Goal: Information Seeking & Learning: Learn about a topic

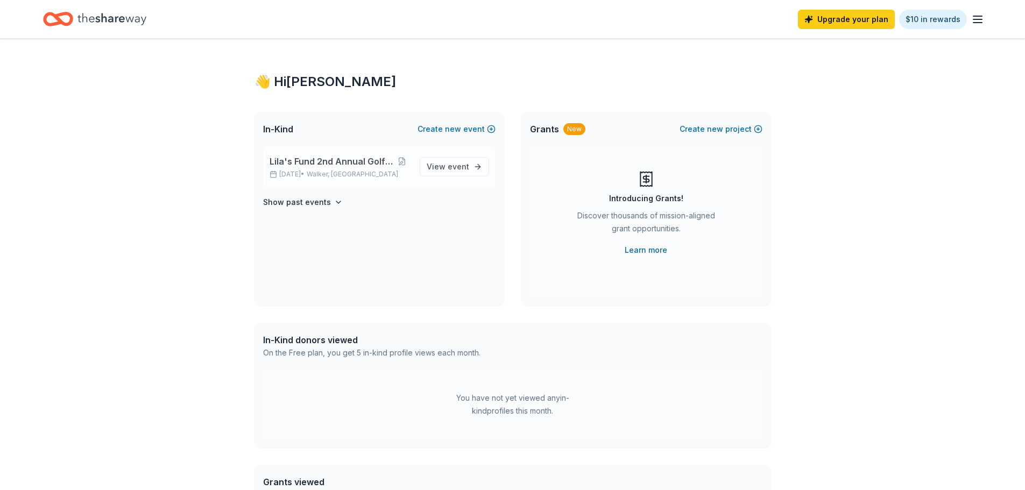
click at [291, 162] on span "Lila's Fund 2nd Annual Golf Outing" at bounding box center [331, 161] width 123 height 13
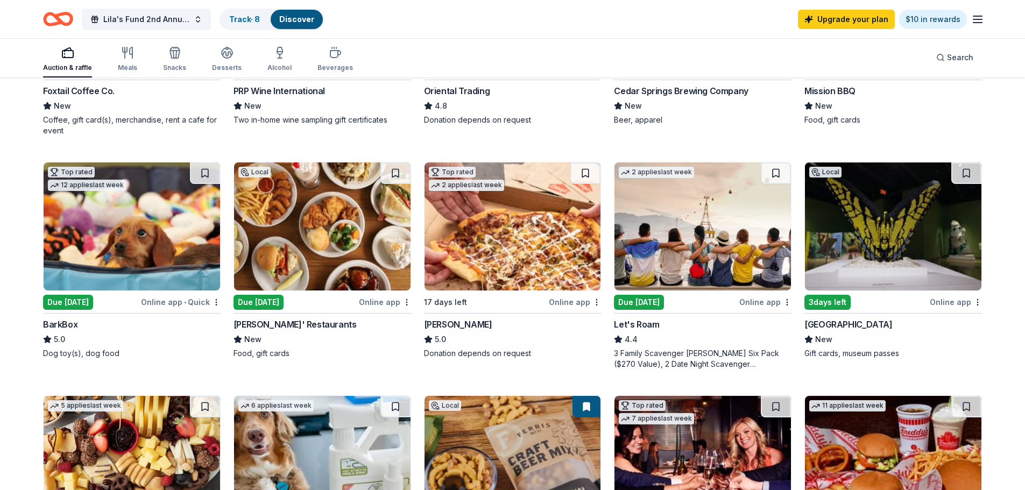
scroll to position [269, 0]
click at [709, 250] on img at bounding box center [703, 227] width 177 height 128
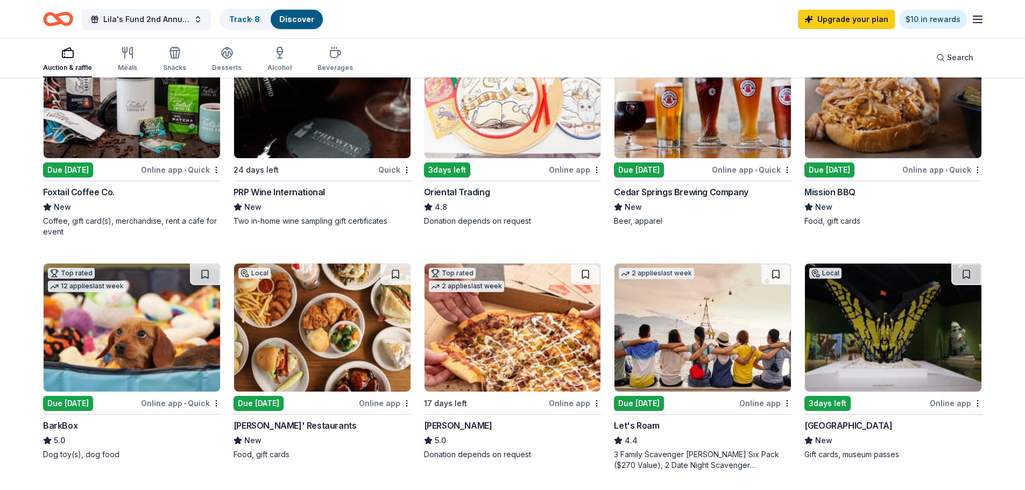
scroll to position [215, 0]
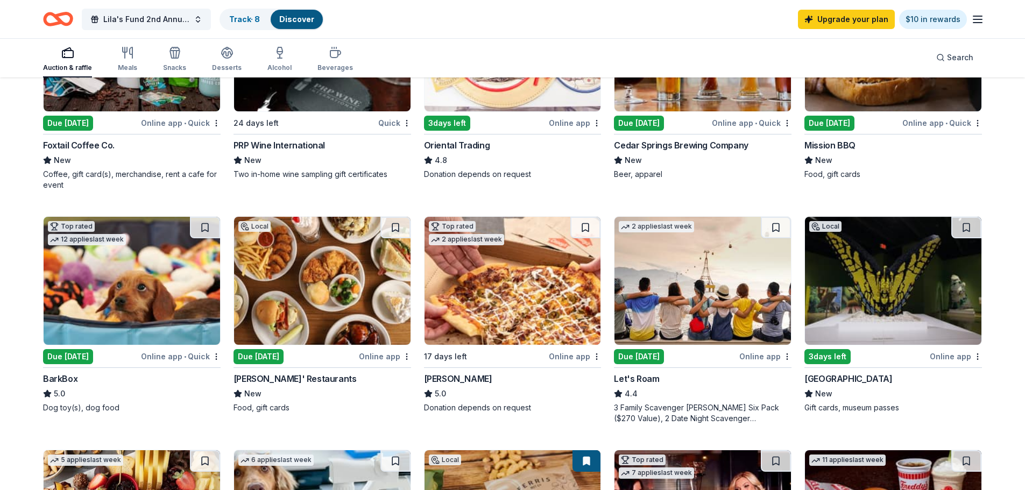
click at [727, 297] on img at bounding box center [703, 281] width 177 height 128
